Goal: Task Accomplishment & Management: Manage account settings

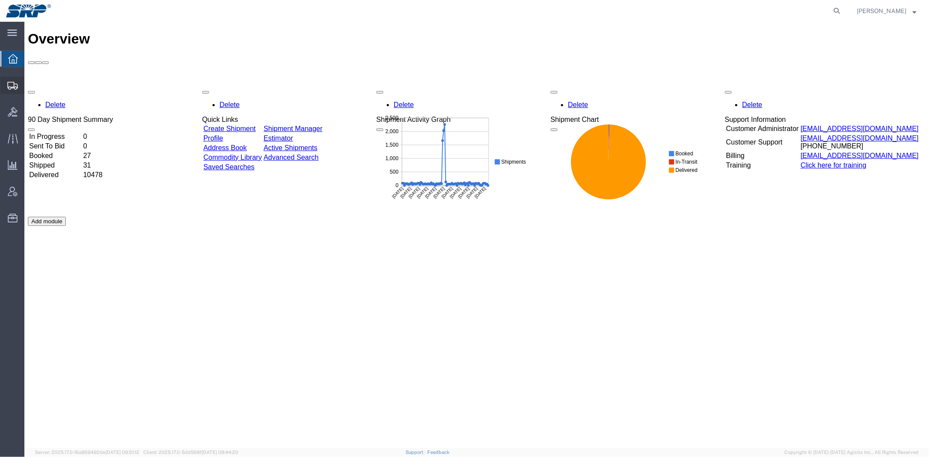
click at [0, 0] on span "Shipment Manager" at bounding box center [0, 0] width 0 height 0
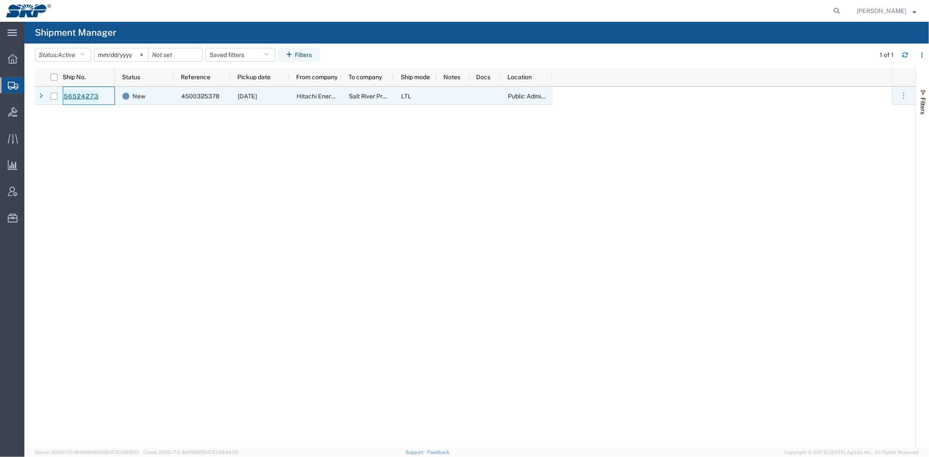
click at [85, 97] on link "56524273" at bounding box center [81, 97] width 36 height 14
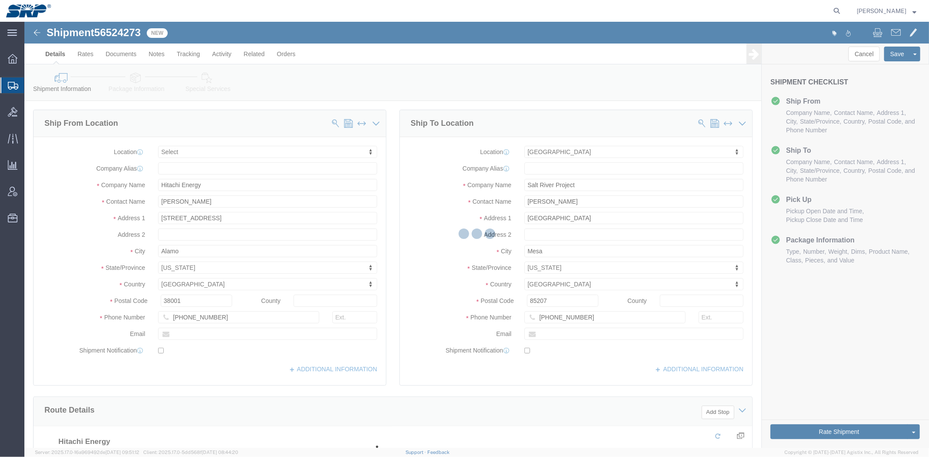
select select
select select "54819"
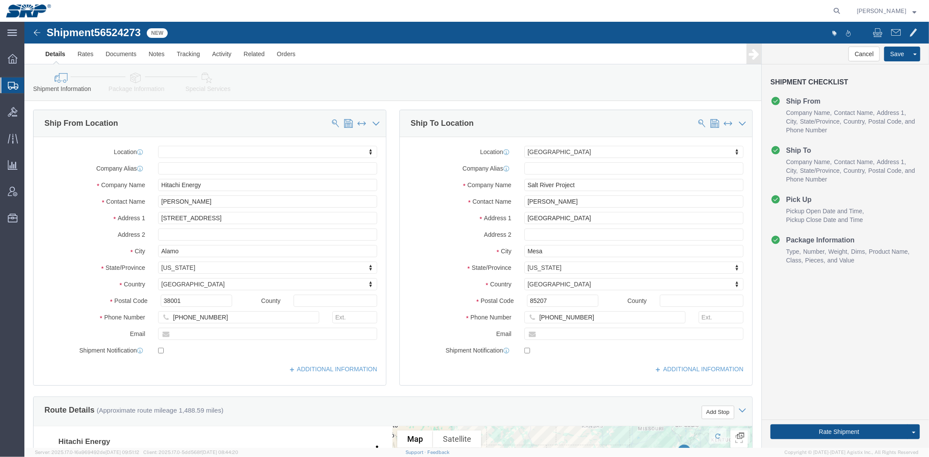
click div "Ship To Location Location [GEOGRAPHIC_DATA] SERVICE CENTER My Profile Location …"
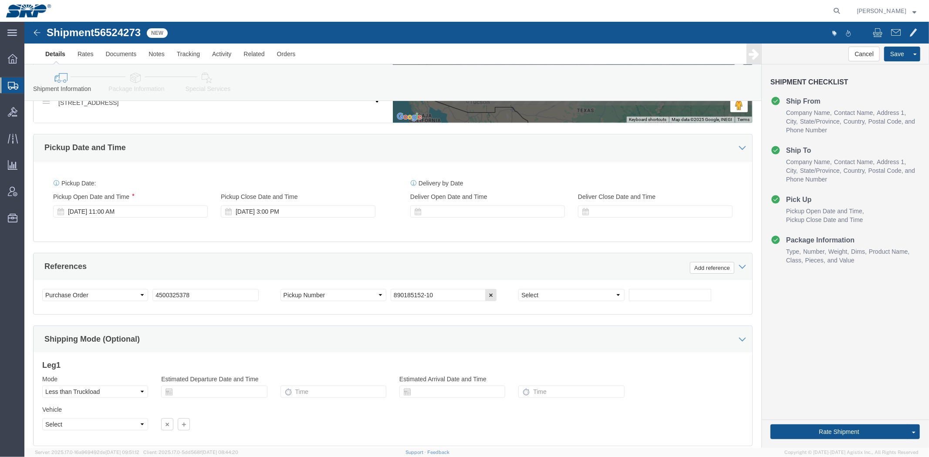
scroll to position [462, 0]
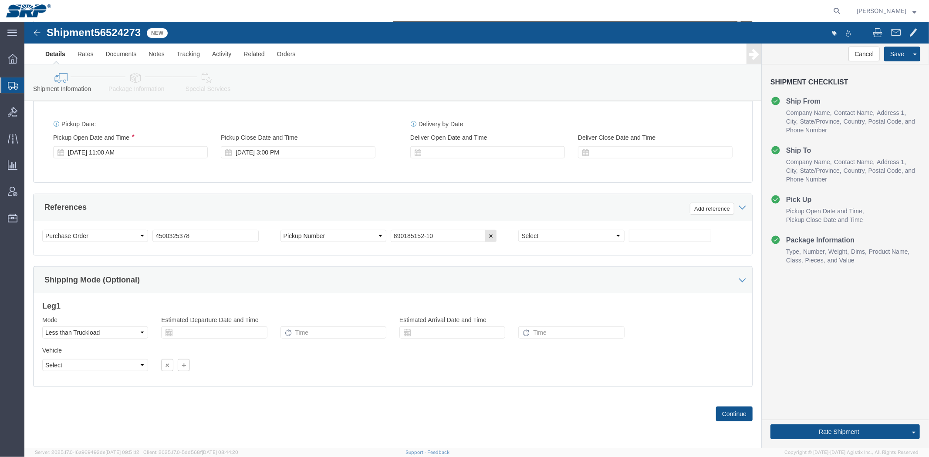
click link "Package Information"
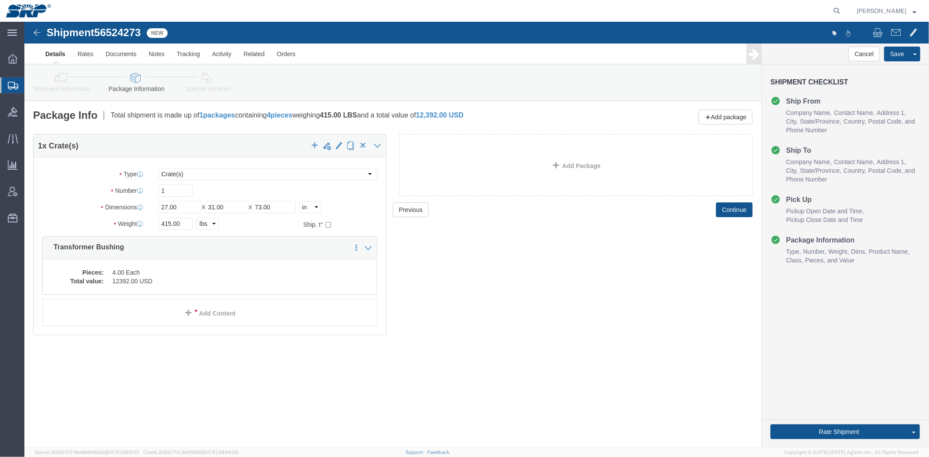
click link "Special Services"
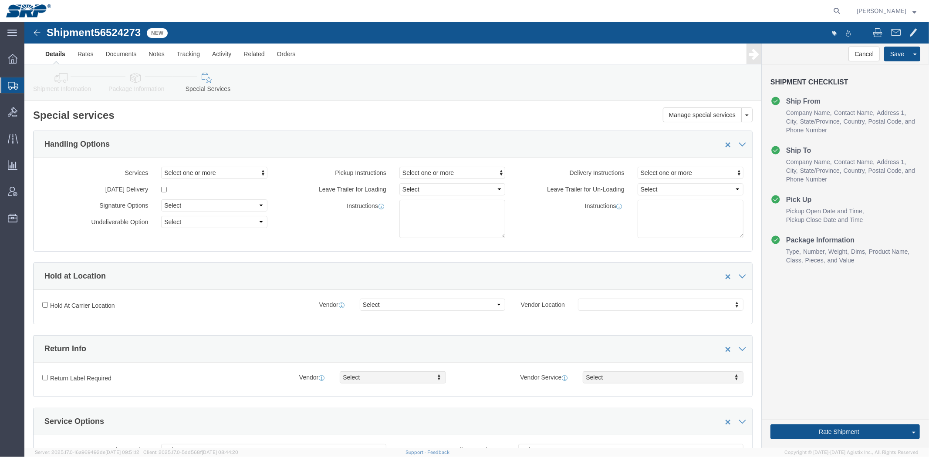
click icon
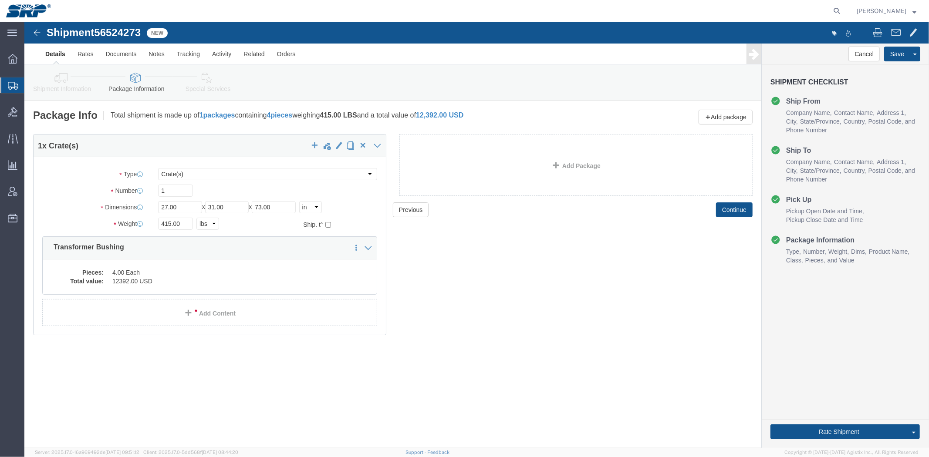
click icon
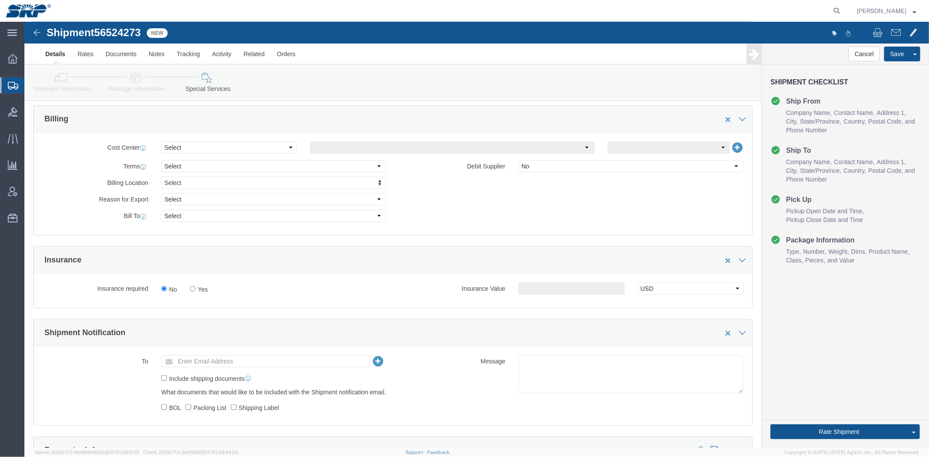
scroll to position [435, 0]
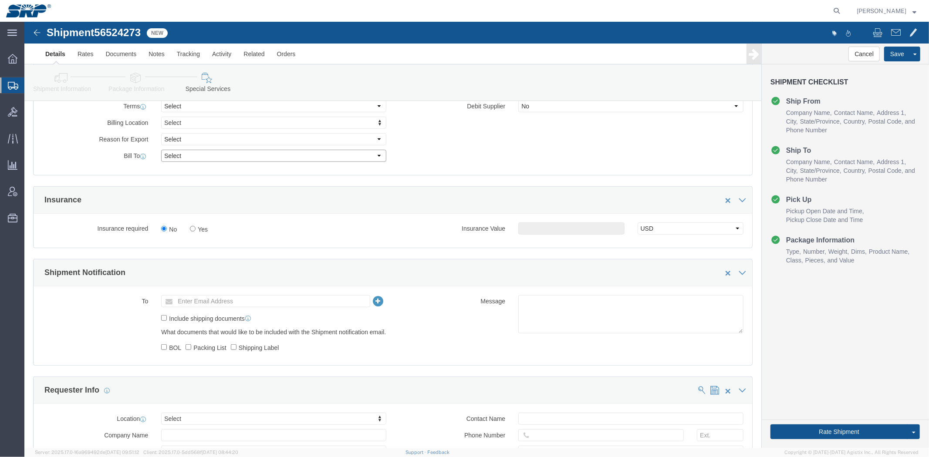
click select "Select Recipient Account Sender/Shipper Third Party Account"
select select "THRD"
click select "Select Recipient Account Sender/Shipper Third Party Account"
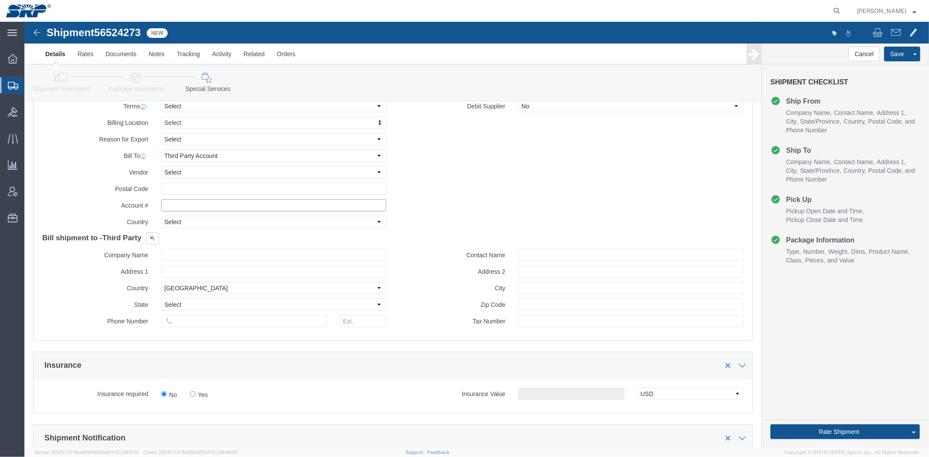
click input "text"
type input "84296522"
click button
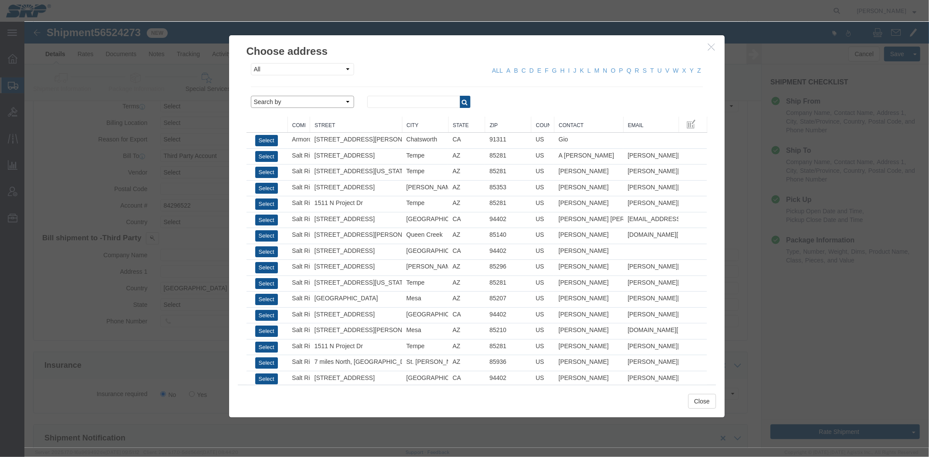
click select "Search by Address Book Name City Company Name Contact Name Country CustomerAlia…"
select select "city"
click select "Search by Address Book Name City Company Name Contact Name Country CustomerAlia…"
click div "All Company Location Other Personal Shared ALL A B C D E F G H I J K L M N O P …"
click input "text"
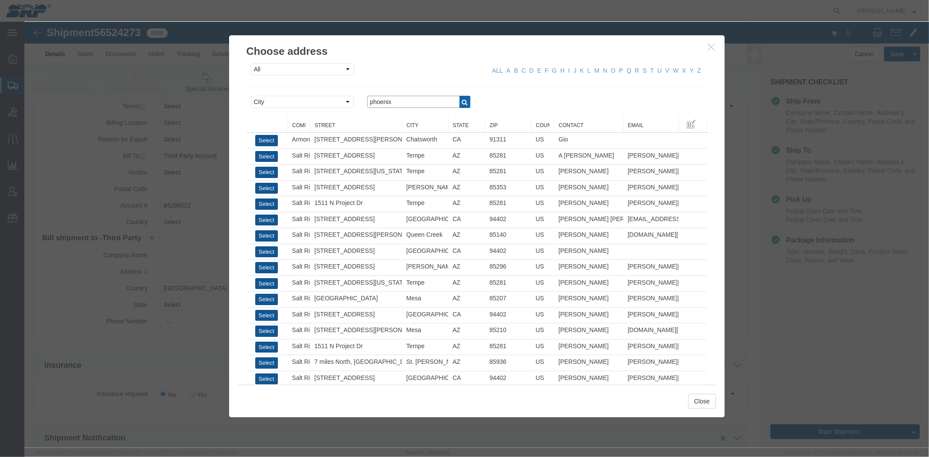
type input "phoenix"
click icon "button"
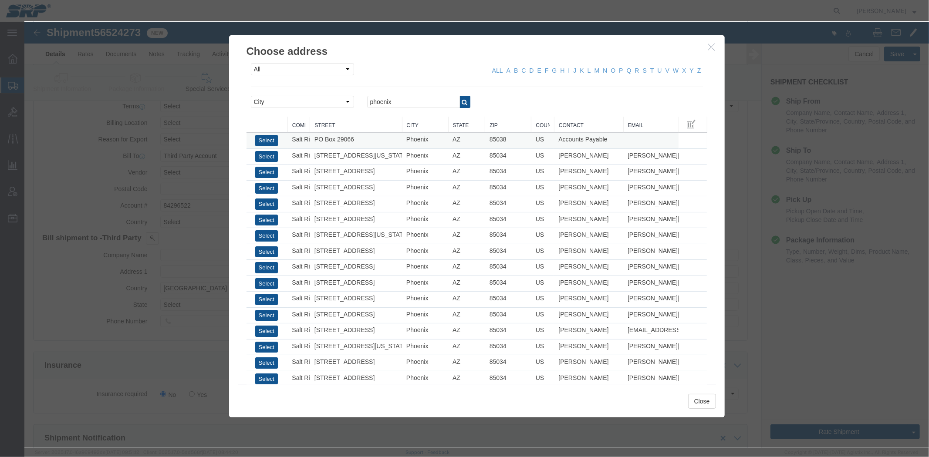
click td "Select"
click button "Select"
select select "AZ"
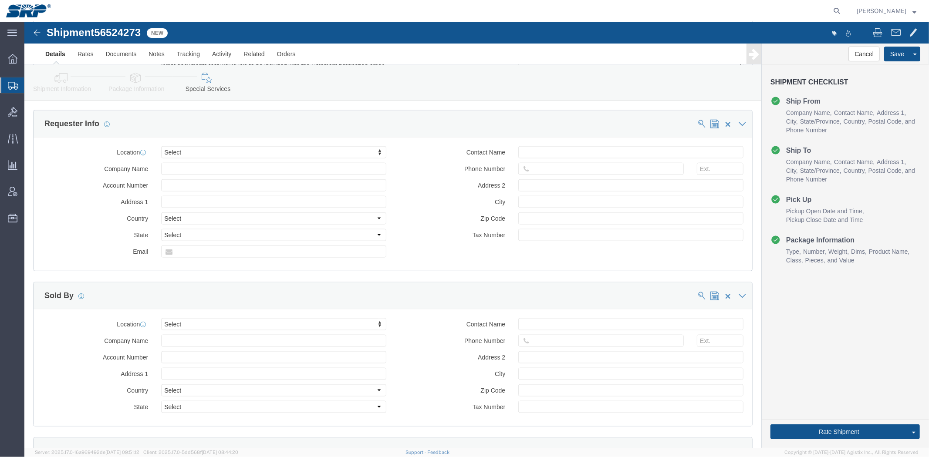
scroll to position [871, 0]
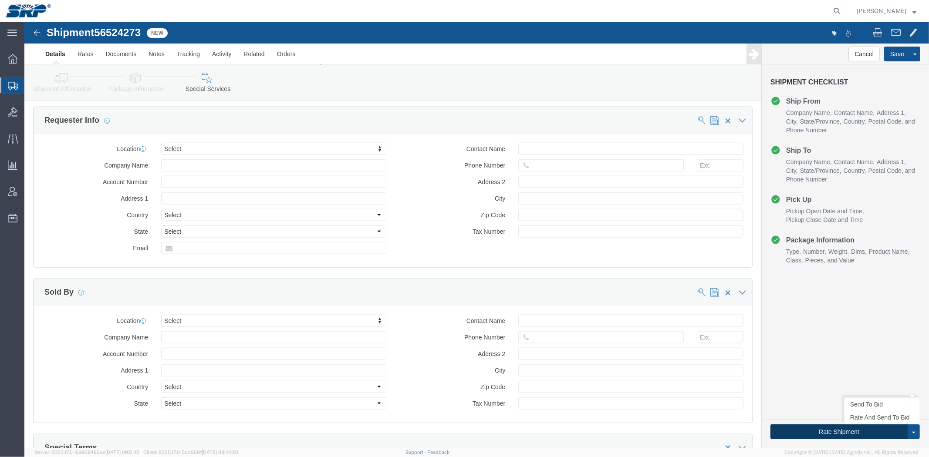
click button "Rate Shipment"
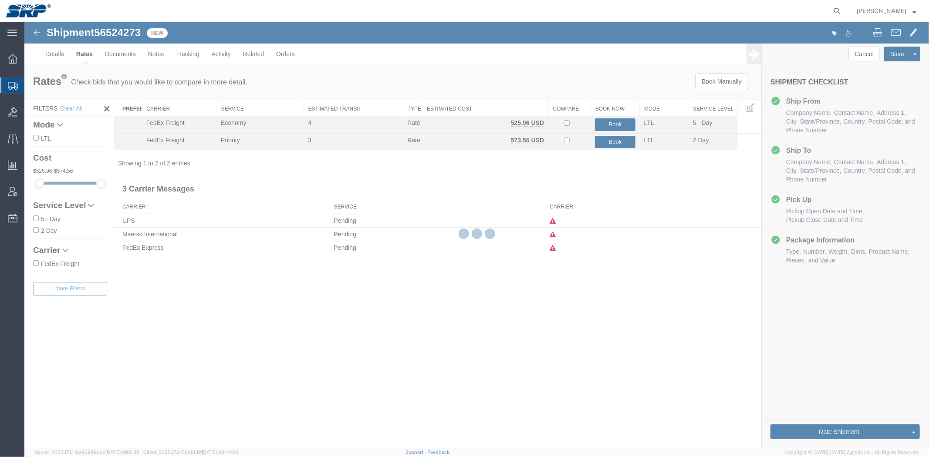
scroll to position [0, 0]
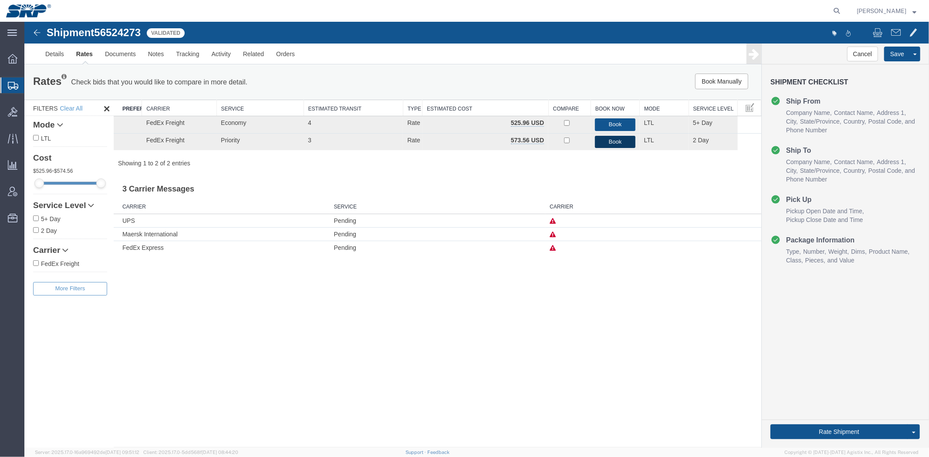
click at [620, 141] on button "Book" at bounding box center [614, 141] width 40 height 13
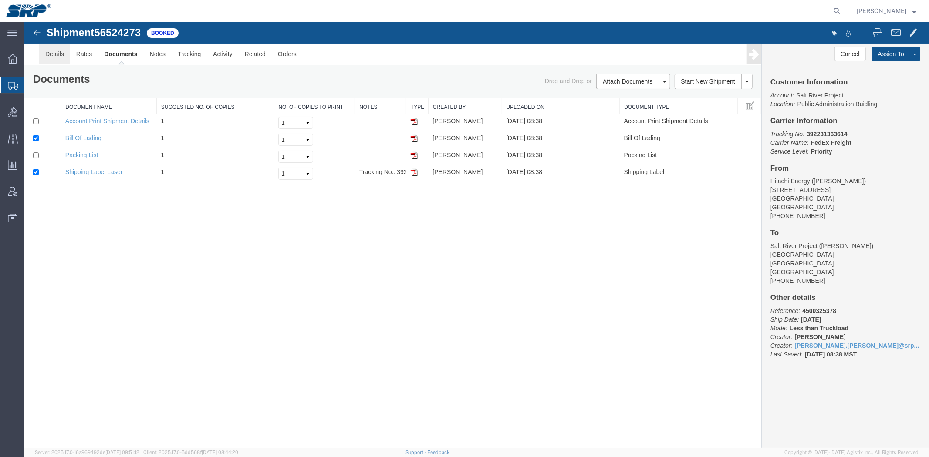
click at [53, 55] on link "Details" at bounding box center [54, 53] width 31 height 21
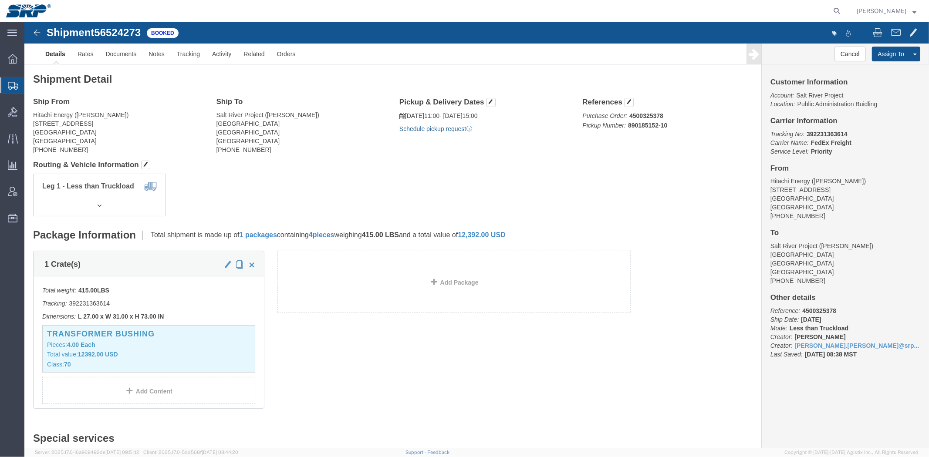
click link "Schedule pickup request"
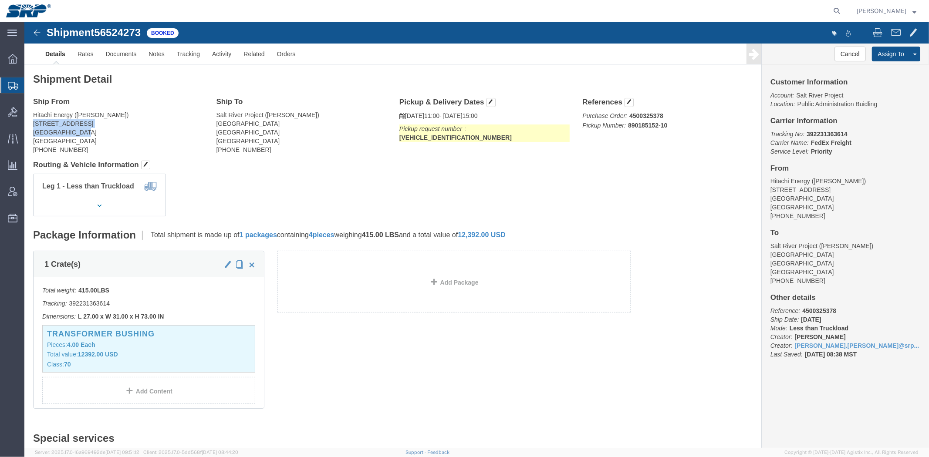
drag, startPoint x: 32, startPoint y: 122, endPoint x: 60, endPoint y: 109, distance: 31.0
click div "Ship From Hitachi Energy ([PERSON_NAME]) [STREET_ADDRESS][PERSON_NAME] [PHONE_N…"
copy address "[STREET_ADDRESS][PERSON_NAME]"
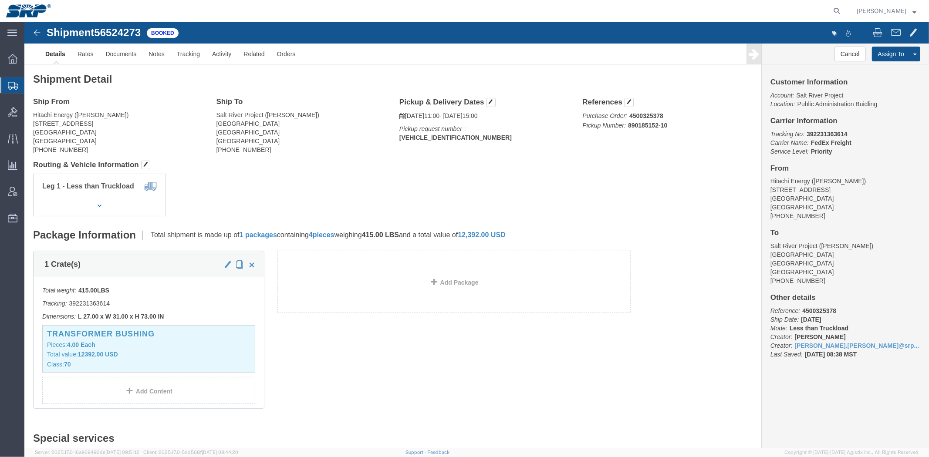
click b "392231363614"
copy b "392231363614"
click link "Documents"
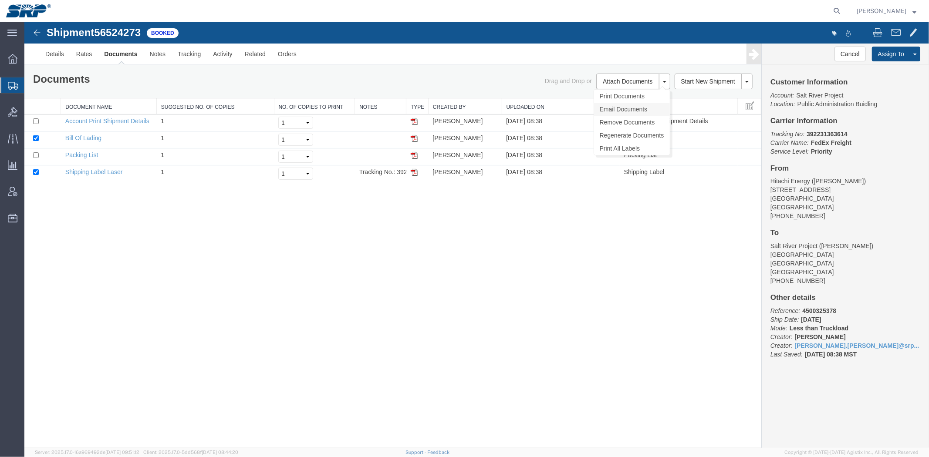
click at [637, 107] on link "Email Documents" at bounding box center [631, 108] width 76 height 13
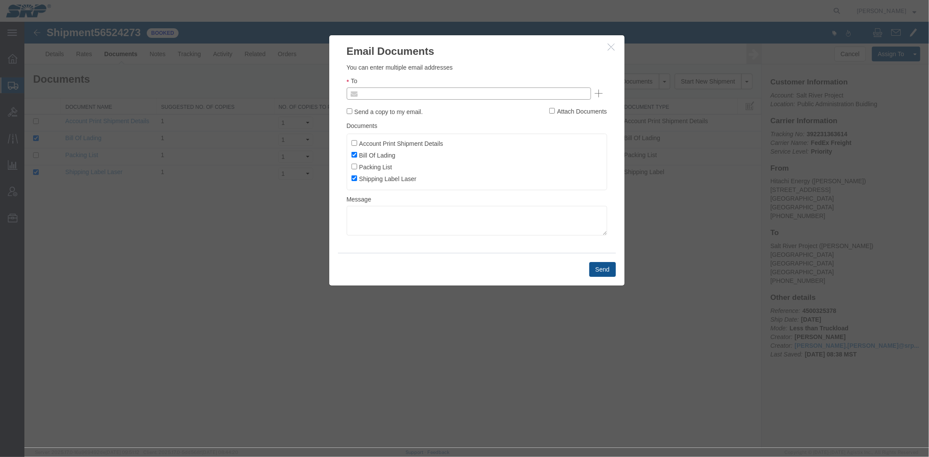
click at [373, 88] on input "text" at bounding box center [409, 93] width 102 height 11
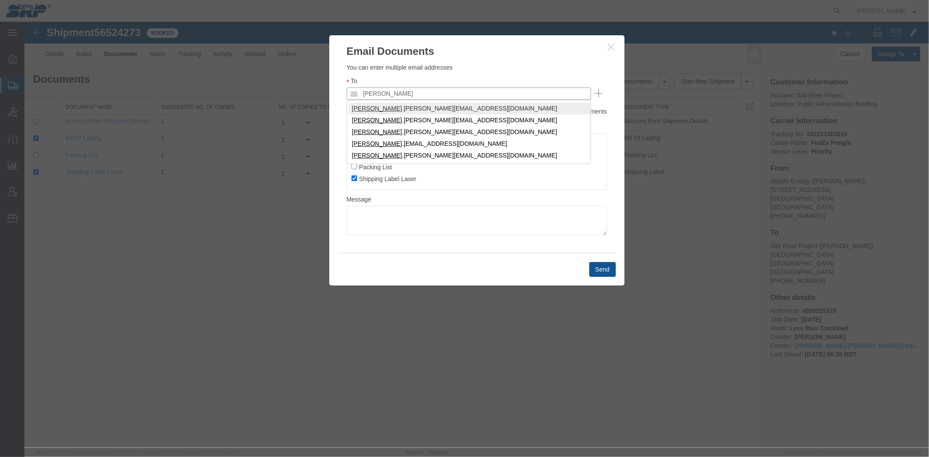
type input "[PERSON_NAME]"
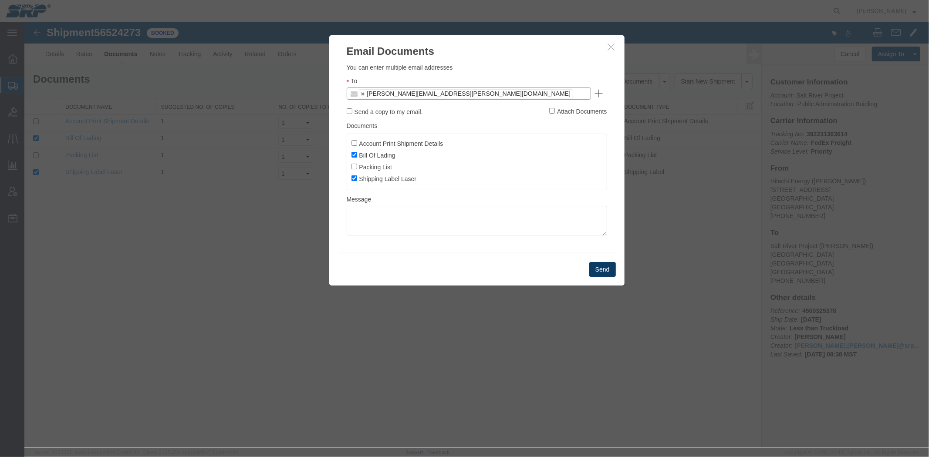
click at [600, 276] on button "Send" at bounding box center [602, 269] width 27 height 15
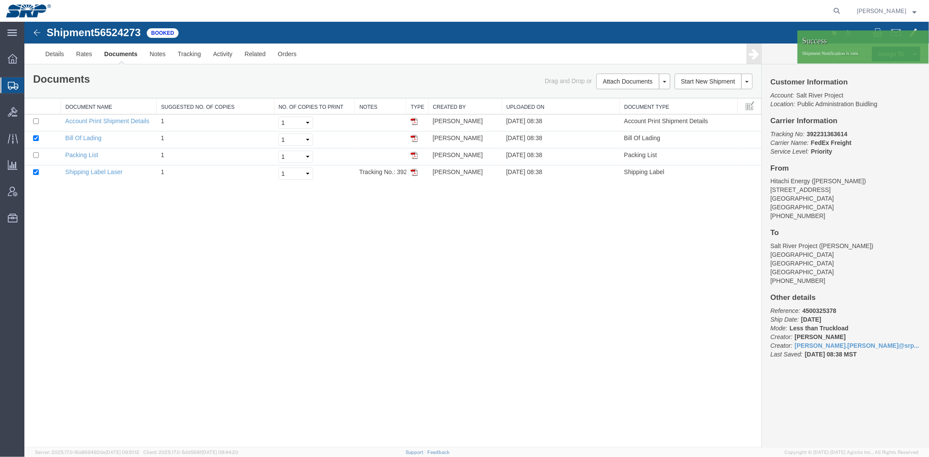
drag, startPoint x: 53, startPoint y: 101, endPoint x: 892, endPoint y: 19, distance: 842.9
click at [0, 0] on span "Shipment Manager" at bounding box center [0, 0] width 0 height 0
